Goal: Transaction & Acquisition: Book appointment/travel/reservation

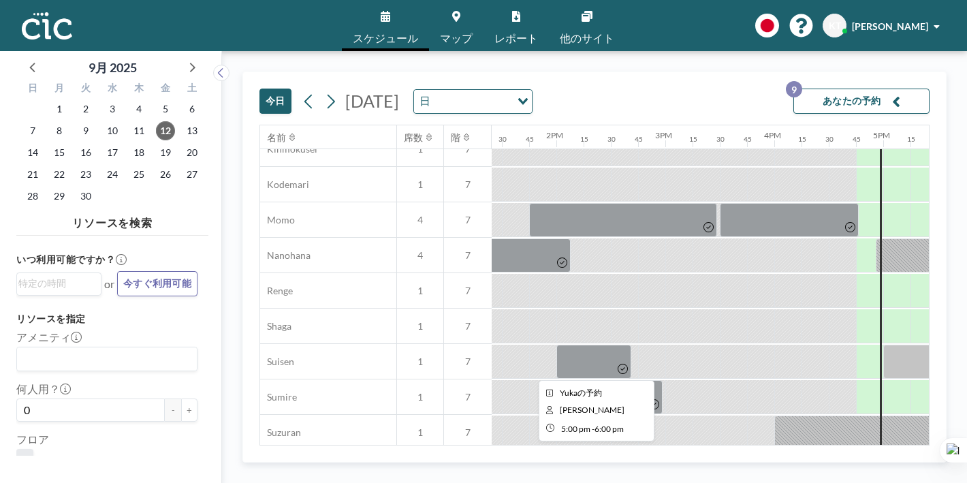
scroll to position [713, 1460]
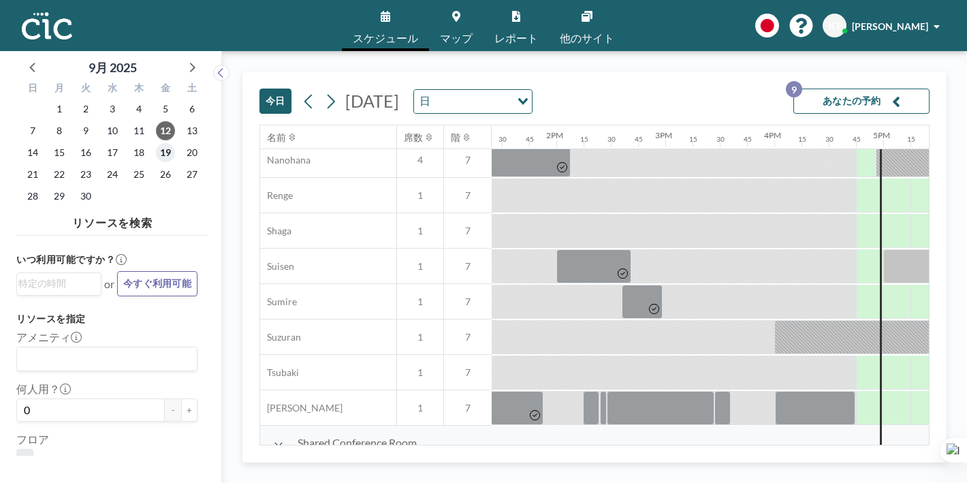
click at [156, 143] on span "19" at bounding box center [165, 152] width 19 height 19
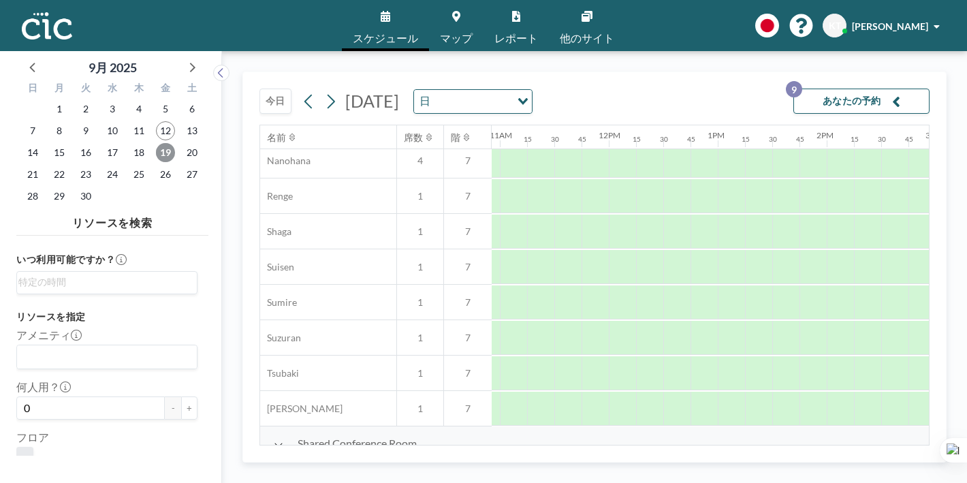
scroll to position [713, 1220]
drag, startPoint x: 515, startPoint y: 378, endPoint x: 679, endPoint y: 380, distance: 164.1
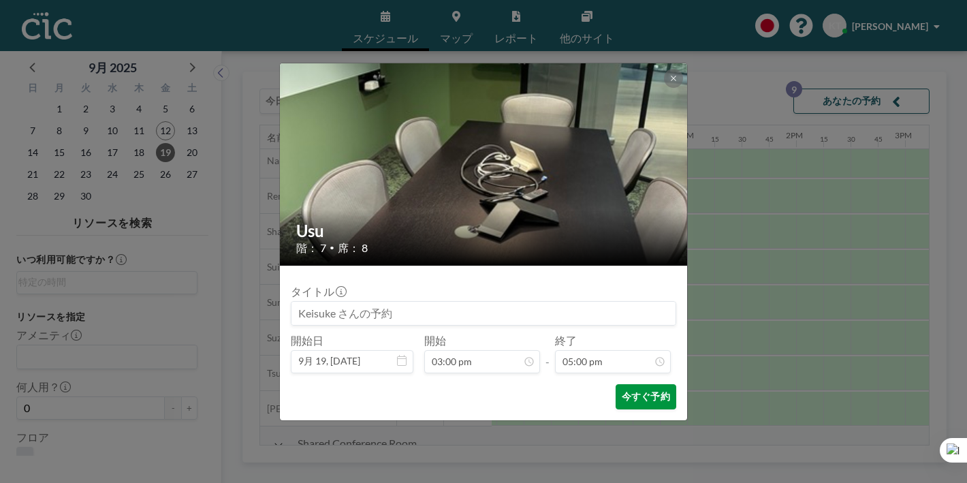
click at [625, 384] on button "今すぐ予約" at bounding box center [645, 396] width 61 height 25
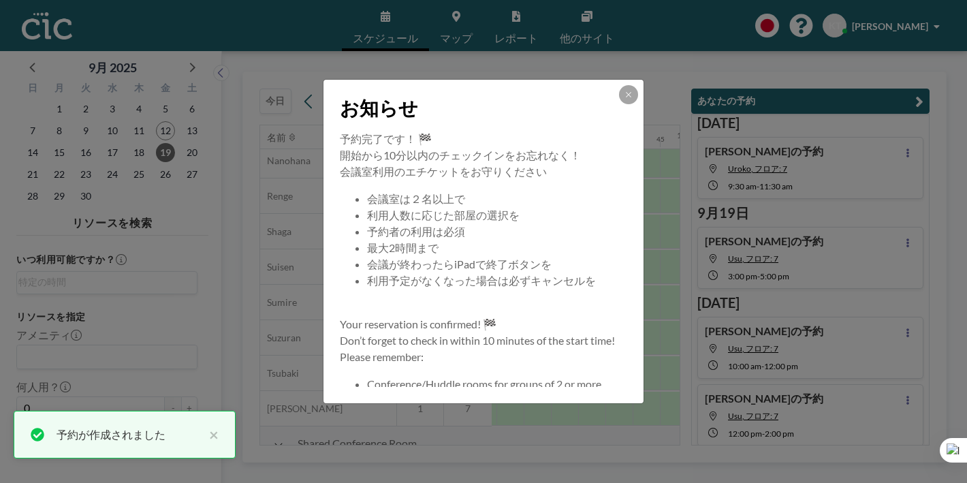
click at [694, 376] on div "お知らせ 予約完了です！ 🏁 開始から10分以内のチェックインをお忘れなく！ 会議室利用のエチケットをお守りください 会議室は２名以上で 利用人数に応じた部屋…" at bounding box center [483, 241] width 967 height 483
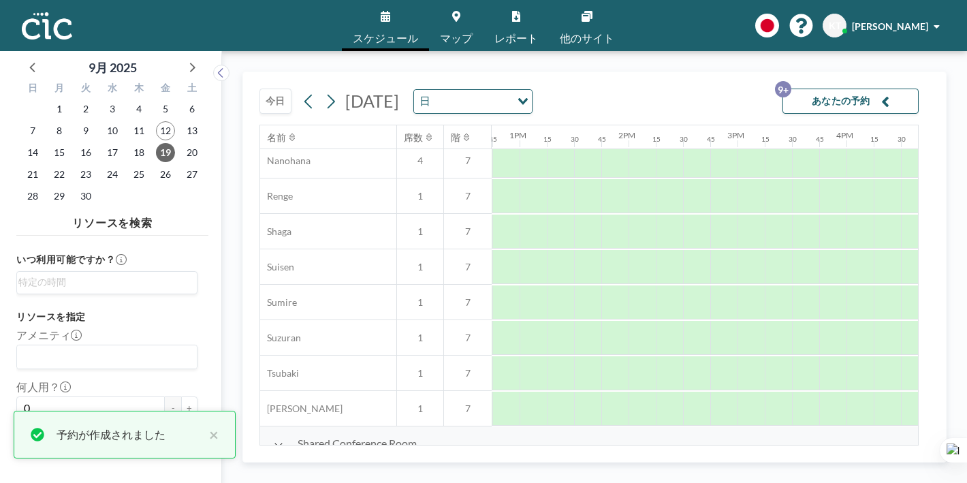
scroll to position [713, 1460]
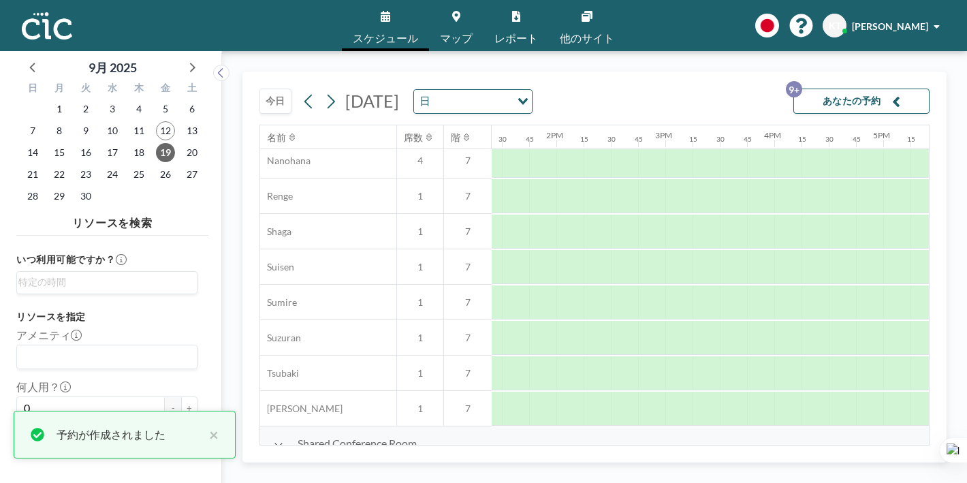
drag, startPoint x: 694, startPoint y: 376, endPoint x: 762, endPoint y: 393, distance: 70.2
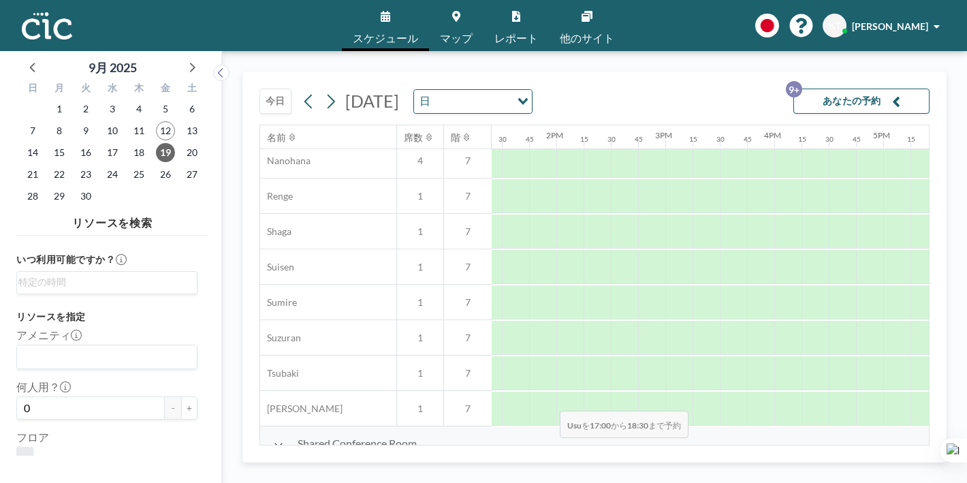
drag, startPoint x: 449, startPoint y: 381, endPoint x: 555, endPoint y: 378, distance: 106.9
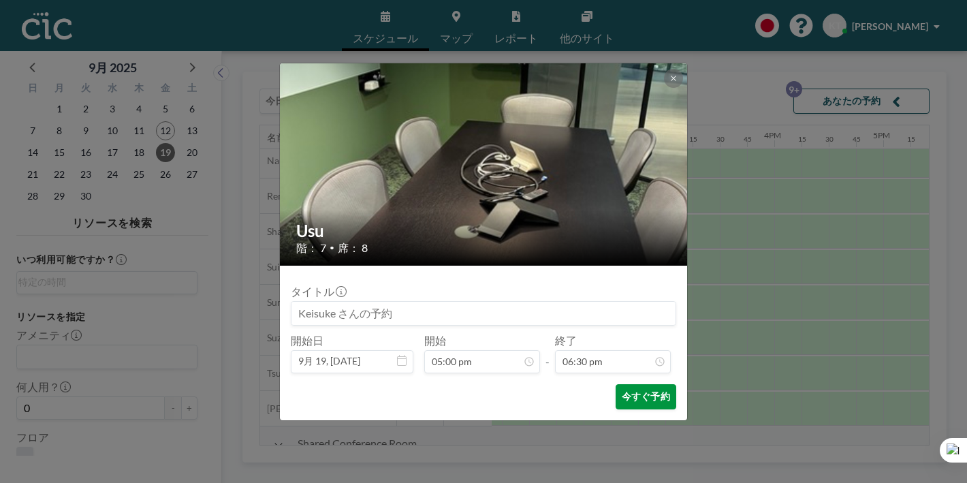
click at [615, 384] on button "今すぐ予約" at bounding box center [645, 396] width 61 height 25
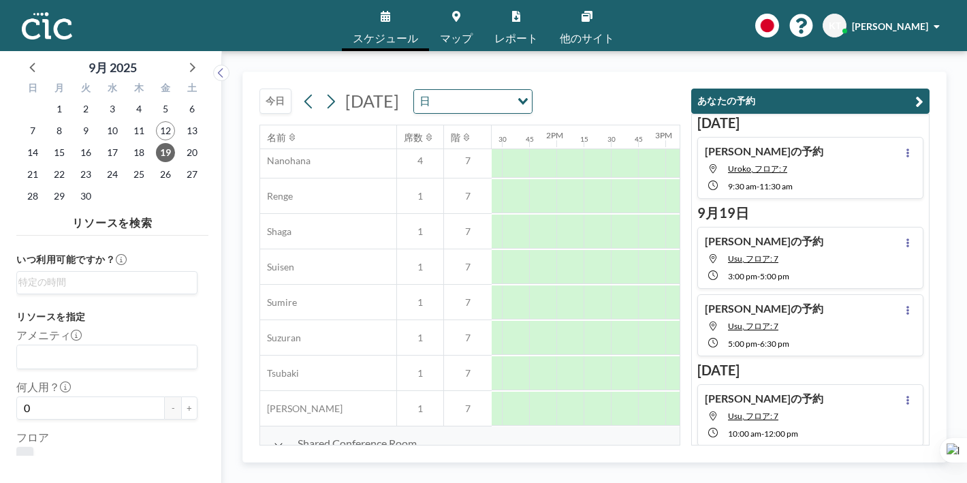
click at [468, 18] on link "マップ" at bounding box center [456, 25] width 54 height 51
